Goal: Task Accomplishment & Management: Use online tool/utility

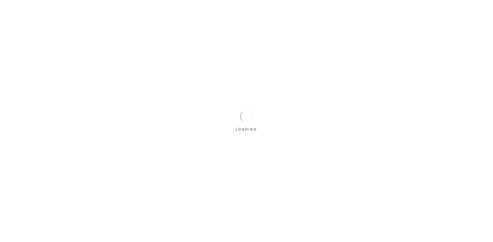
click at [228, 117] on div "LOADING" at bounding box center [246, 121] width 493 height 242
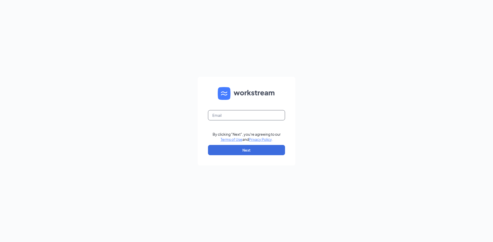
click at [229, 115] on input "text" at bounding box center [246, 115] width 77 height 10
type input "triarc48@bojrdu.com"
click at [253, 153] on button "Next" at bounding box center [246, 150] width 77 height 10
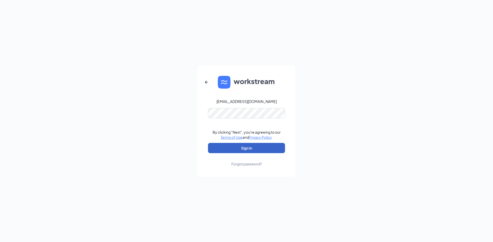
click at [259, 146] on button "Sign In" at bounding box center [246, 148] width 77 height 10
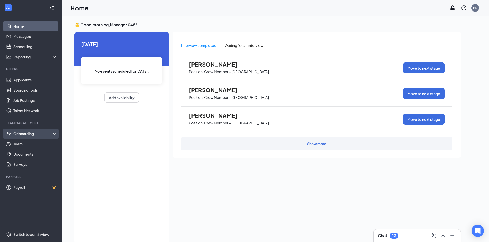
click at [41, 134] on div "Onboarding" at bounding box center [33, 133] width 40 height 5
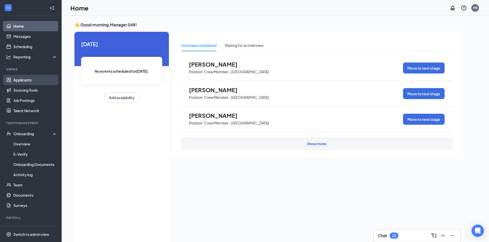
click at [36, 81] on link "Applicants" at bounding box center [35, 80] width 44 height 10
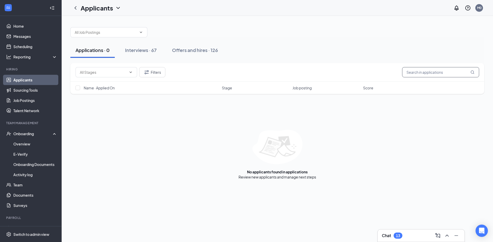
click at [416, 68] on input "text" at bounding box center [440, 72] width 77 height 10
type input "H"
type input "[PERSON_NAME]"
click at [77, 7] on icon "ChevronLeft" at bounding box center [75, 8] width 6 height 6
click at [298, 177] on link "Offers and hires" at bounding box center [292, 177] width 27 height 5
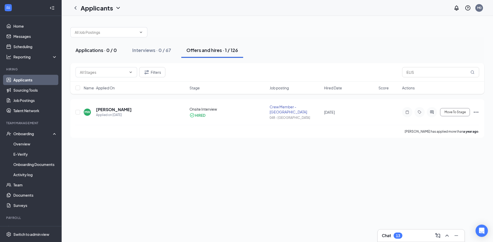
click at [106, 52] on div "Applications · 0 / 0" at bounding box center [95, 50] width 41 height 6
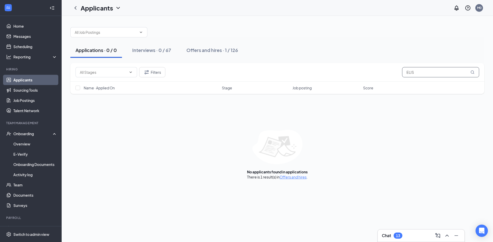
drag, startPoint x: 401, startPoint y: 70, endPoint x: 355, endPoint y: 72, distance: 46.2
click at [369, 72] on div "Filters ELIS" at bounding box center [276, 72] width 403 height 10
click at [15, 43] on link "Scheduling" at bounding box center [35, 47] width 44 height 10
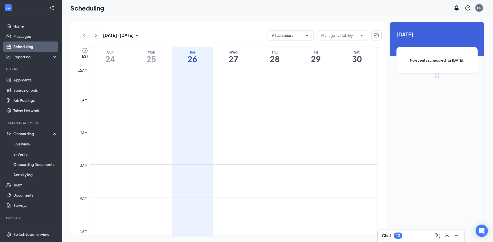
scroll to position [252, 0]
click at [46, 61] on div "Reporting" at bounding box center [31, 57] width 62 height 10
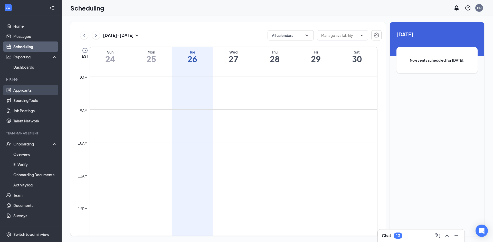
click at [38, 90] on link "Applicants" at bounding box center [35, 90] width 44 height 10
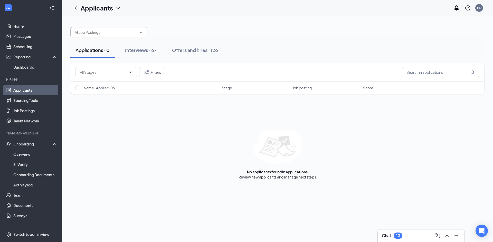
click at [142, 34] on span at bounding box center [108, 32] width 77 height 10
click at [138, 45] on div "Crew Member - [GEOGRAPHIC_DATA] (048 - [GEOGRAPHIC_DATA])" at bounding box center [108, 47] width 69 height 11
type input "Crew Member - [GEOGRAPHIC_DATA] (048 - [GEOGRAPHIC_DATA])"
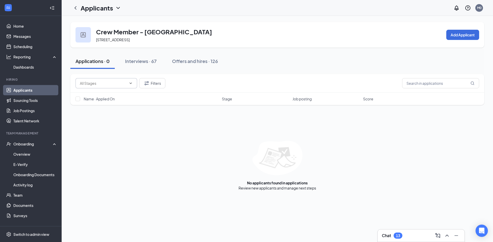
click at [133, 83] on span at bounding box center [106, 83] width 62 height 10
click at [204, 113] on div "Filters Name · Applied On Stage Job posting Score No applicants found in applic…" at bounding box center [277, 132] width 414 height 117
